Goal: Transaction & Acquisition: Obtain resource

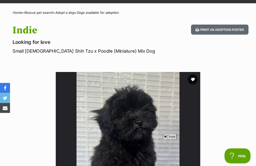
scroll to position [32, 0]
click at [194, 78] on button "favourite" at bounding box center [193, 79] width 10 height 10
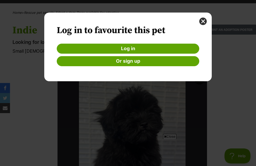
scroll to position [0, 0]
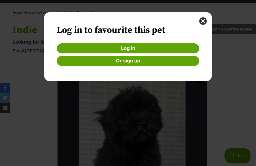
click at [72, 47] on link "Log in" at bounding box center [128, 49] width 143 height 10
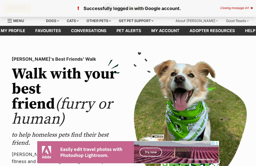
scroll to position [2, 0]
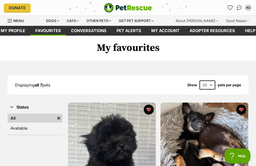
click at [53, 21] on div "Dogs" at bounding box center [53, 21] width 20 height 10
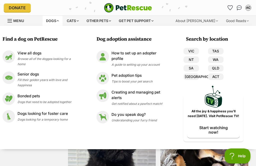
click at [21, 54] on p "View all dogs" at bounding box center [49, 53] width 62 height 6
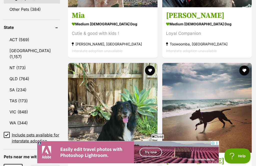
click at [18, 73] on link "QLD (764)" at bounding box center [32, 78] width 56 height 11
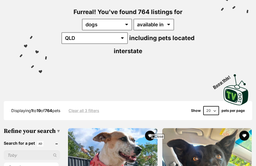
select select "60"
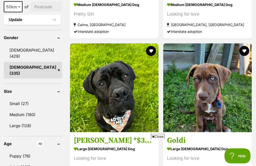
scroll to position [434, 0]
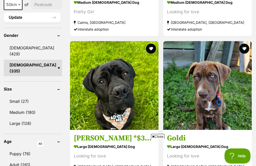
click at [16, 96] on link "Small (27)" at bounding box center [33, 101] width 58 height 11
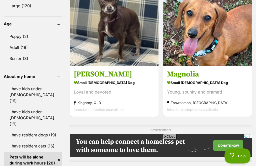
scroll to position [506, 0]
